Goal: Transaction & Acquisition: Purchase product/service

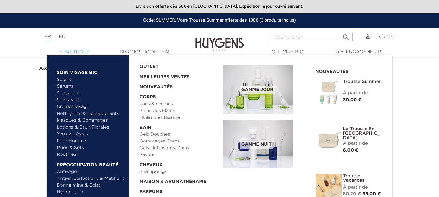
click at [76, 51] on link "  E-Boutique" at bounding box center [74, 52] width 65 height 7
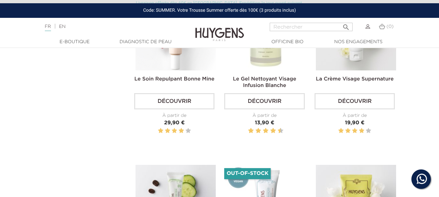
scroll to position [577, 0]
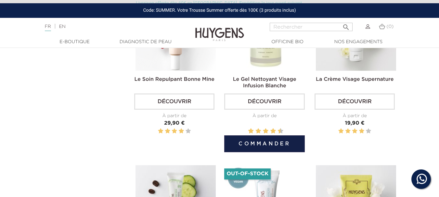
click at [265, 98] on link "Découvrir" at bounding box center [264, 102] width 80 height 16
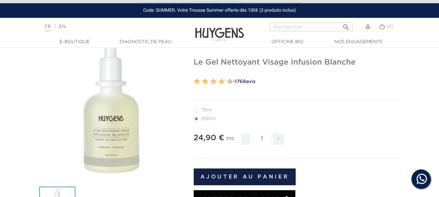
scroll to position [61, 0]
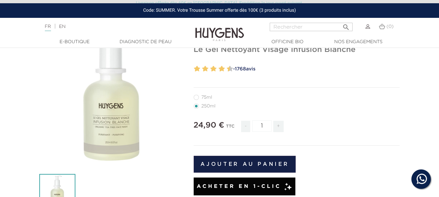
click at [195, 97] on label11"] "75ml" at bounding box center [207, 97] width 26 height 5
radio input "true"
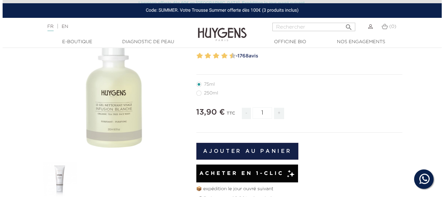
scroll to position [70, 0]
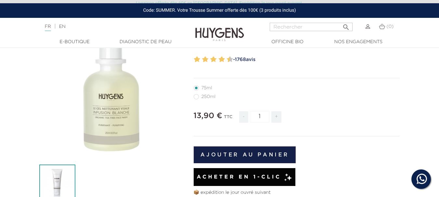
click at [56, 173] on img at bounding box center [57, 183] width 36 height 36
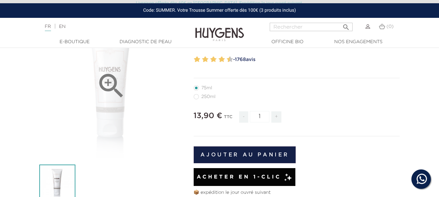
click at [111, 81] on icon "" at bounding box center [111, 86] width 32 height 32
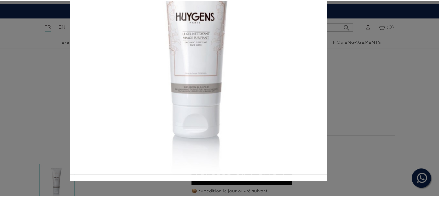
scroll to position [0, 0]
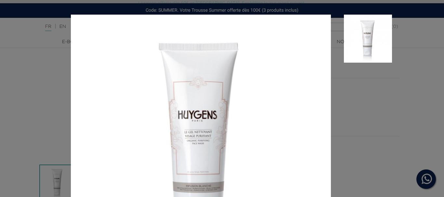
click at [407, 51] on div at bounding box center [222, 98] width 444 height 197
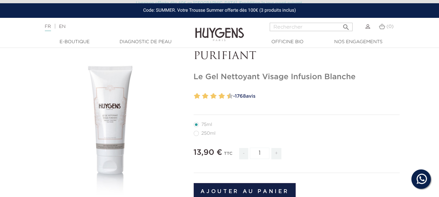
scroll to position [32, 0]
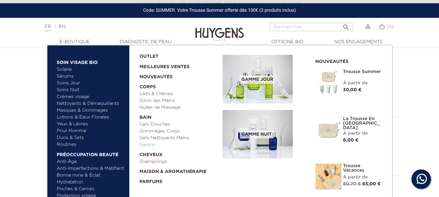
click at [150, 145] on link "Savons" at bounding box center [178, 145] width 79 height 7
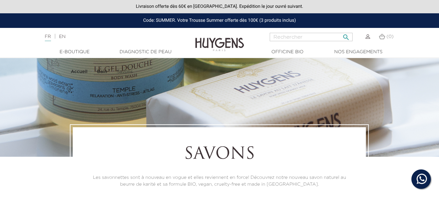
click at [280, 35] on input "Rechercher" at bounding box center [311, 37] width 83 height 8
type input "savon main"
click at [340, 31] on button " Rechercher" at bounding box center [346, 35] width 12 height 9
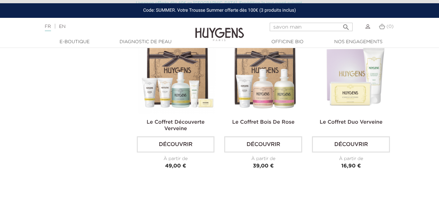
scroll to position [403, 0]
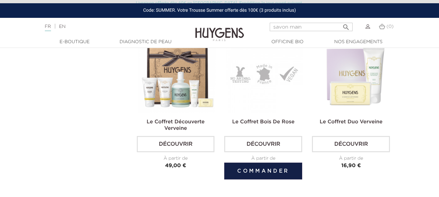
click at [269, 143] on link "Découvrir" at bounding box center [263, 144] width 78 height 16
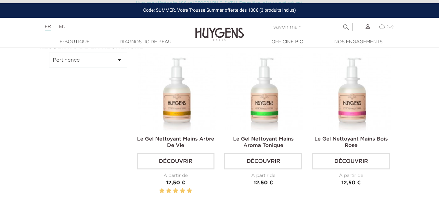
scroll to position [40, 0]
